Goal: Entertainment & Leisure: Consume media (video, audio)

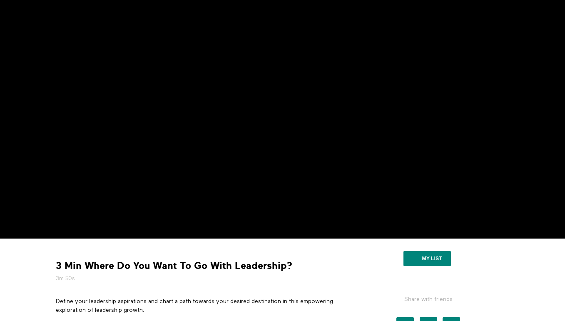
scroll to position [64, 0]
